Goal: Information Seeking & Learning: Learn about a topic

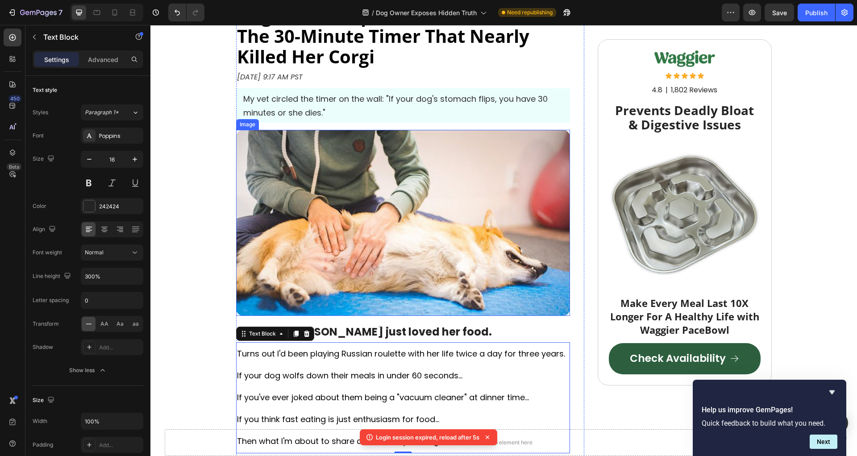
scroll to position [46, 0]
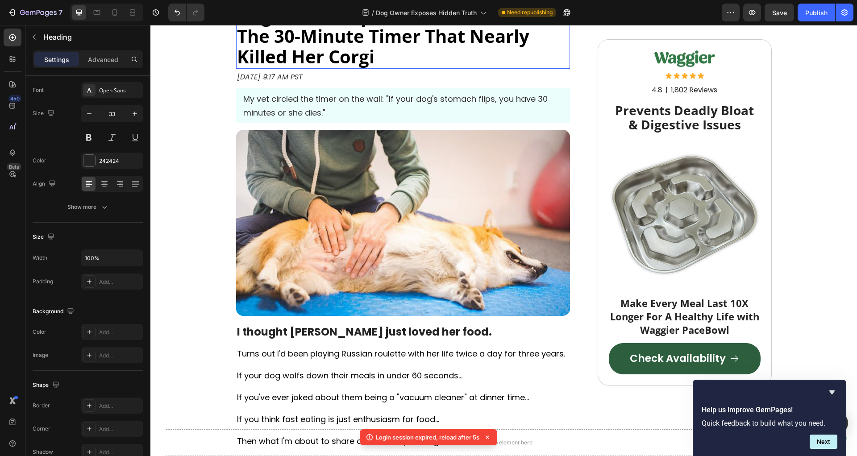
click at [419, 46] on strong "Dog Owner Exposes Hidden Truth: The 30-Minute Timer That Nearly Killed Her Corgi" at bounding box center [387, 36] width 301 height 66
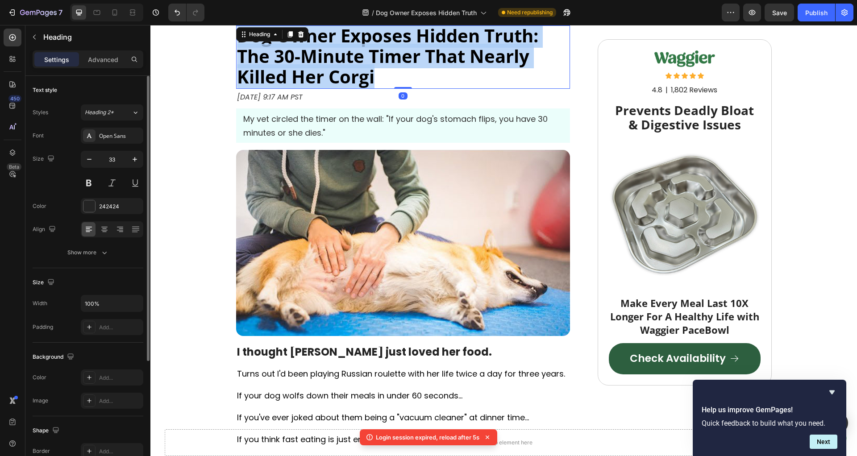
click at [419, 46] on strong "Dog Owner Exposes Hidden Truth: The 30-Minute Timer That Nearly Killed Her Corgi" at bounding box center [387, 56] width 301 height 66
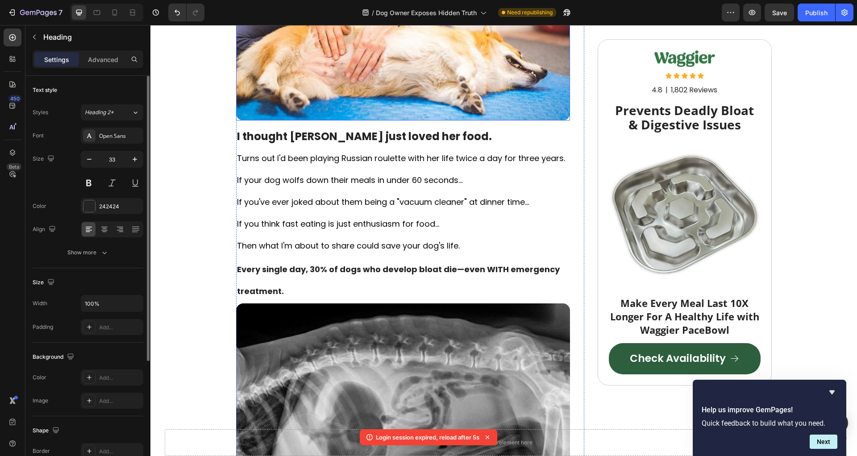
scroll to position [721, 0]
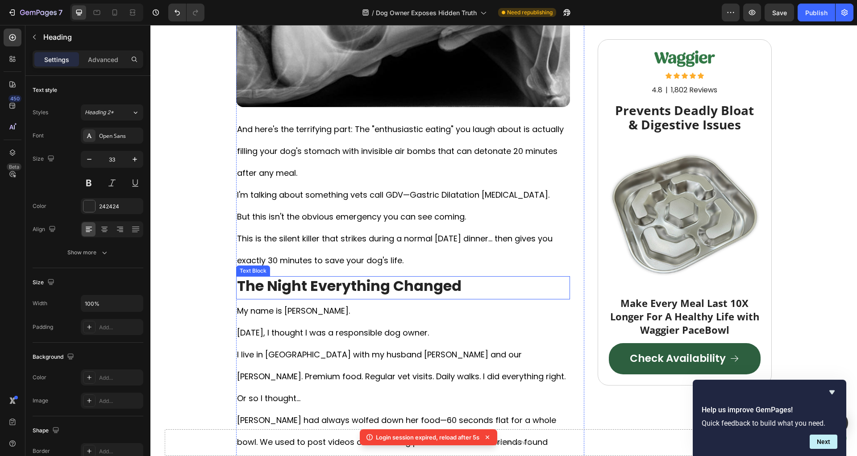
click at [354, 293] on div "The Night Everything Changed Text Block" at bounding box center [403, 287] width 334 height 23
click at [358, 285] on strong "The Night Everything Changed" at bounding box center [349, 286] width 225 height 20
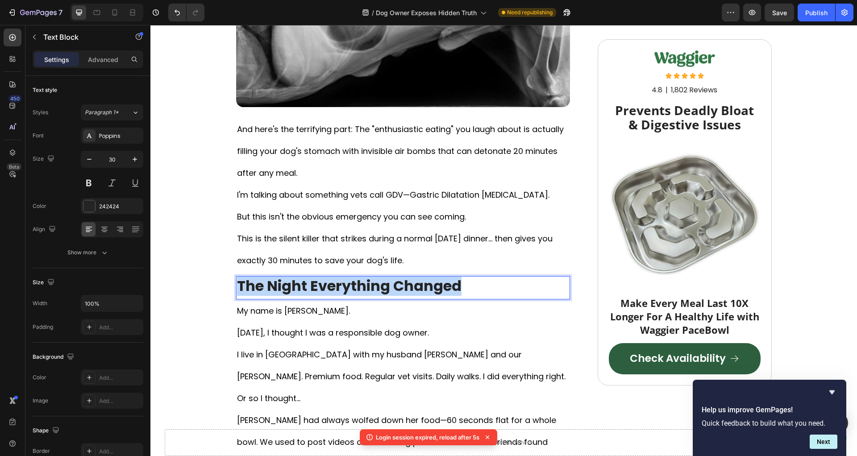
click at [358, 285] on strong "The Night Everything Changed" at bounding box center [349, 286] width 225 height 20
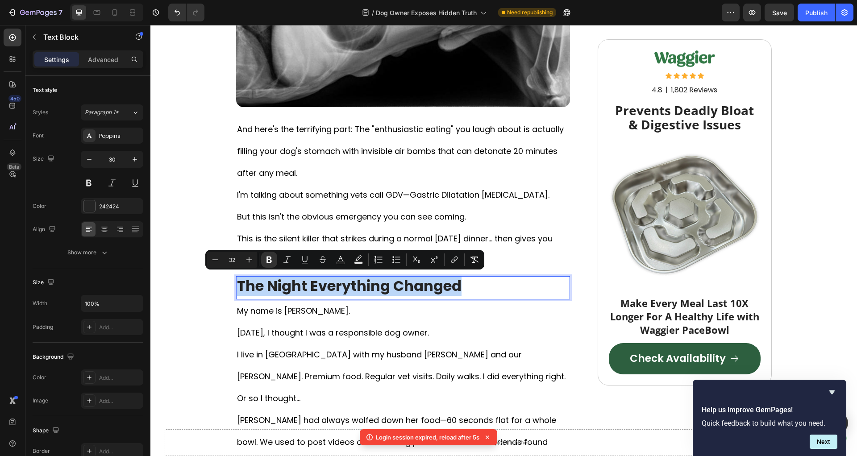
click at [358, 285] on strong "The Night Everything Changed" at bounding box center [349, 286] width 225 height 20
